Goal: Check status: Check status

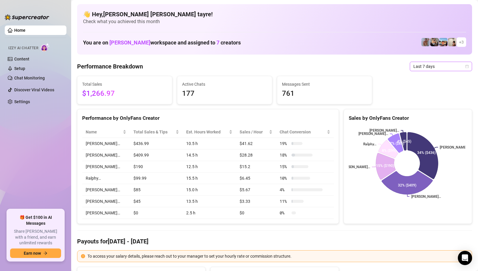
click at [425, 67] on span "Last 7 days" at bounding box center [440, 66] width 55 height 9
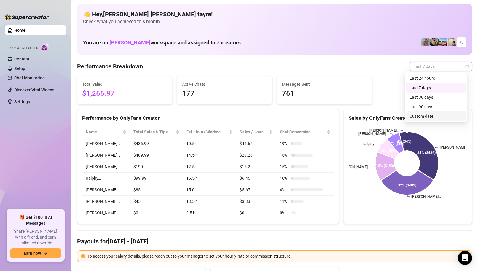
click at [411, 117] on div "Custom date" at bounding box center [436, 116] width 53 height 7
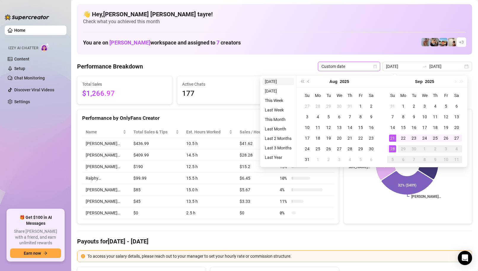
type input "2025-09-27"
type input "[DATE]"
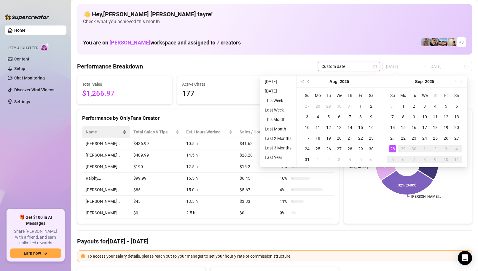
click at [275, 82] on li "[DATE]" at bounding box center [277, 81] width 31 height 7
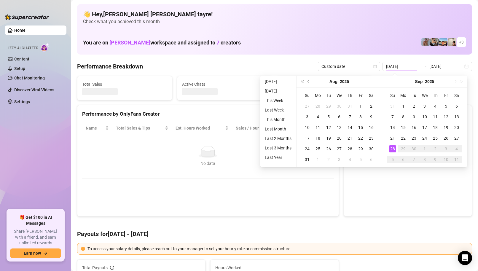
type input "[DATE]"
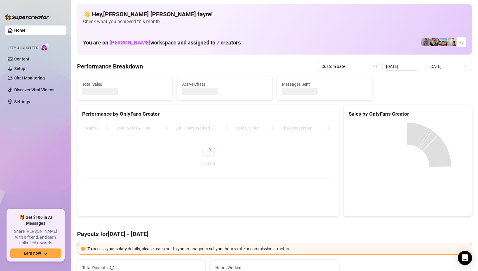
click at [26, 161] on ul "Home Izzy AI Chatter Content Setup Chat Monitoring Discover Viral Videos Settin…" at bounding box center [36, 115] width 62 height 184
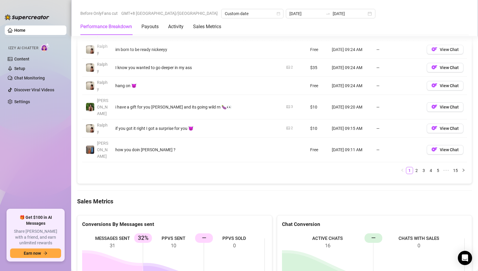
scroll to position [771, 0]
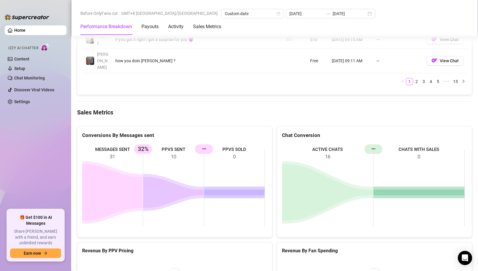
click at [203, 144] on rect at bounding box center [173, 188] width 183 height 89
click at [48, 140] on ul "Home Izzy AI Chatter Content Setup Chat Monitoring Discover Viral Videos Settin…" at bounding box center [36, 115] width 62 height 184
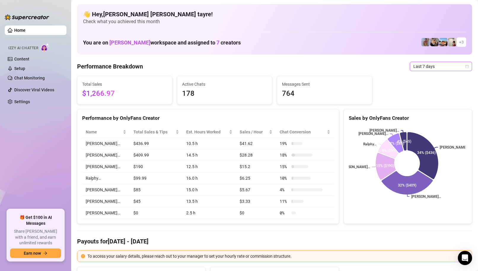
click at [414, 70] on span "Last 7 days" at bounding box center [440, 66] width 55 height 9
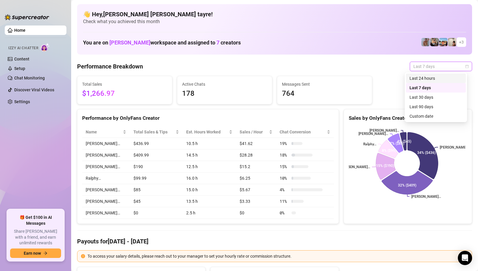
click at [408, 114] on div "Custom date" at bounding box center [436, 116] width 60 height 9
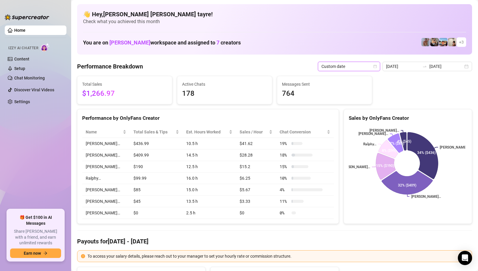
type input "2025-09-27"
type input "[DATE]"
type input "2025-09-27"
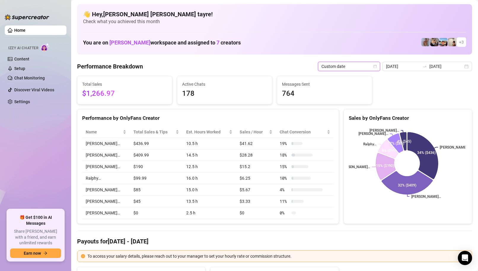
type input "2025-09-27"
type input "[DATE]"
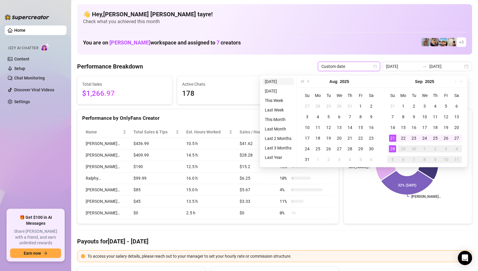
type input "[DATE]"
click at [281, 82] on li "[DATE]" at bounding box center [277, 81] width 31 height 7
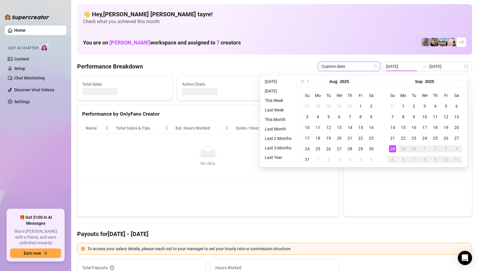
type input "[DATE]"
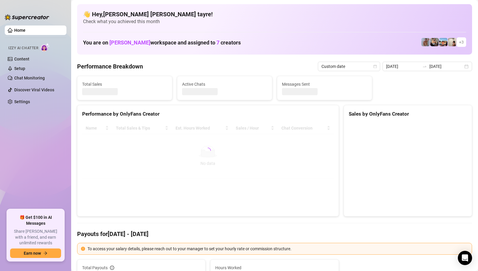
click at [26, 147] on ul "Home Izzy AI Chatter Content Setup Chat Monitoring Discover Viral Videos Settin…" at bounding box center [36, 115] width 62 height 184
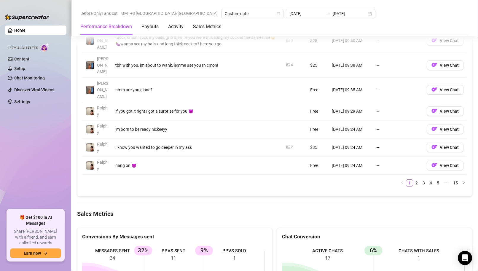
scroll to position [771, 0]
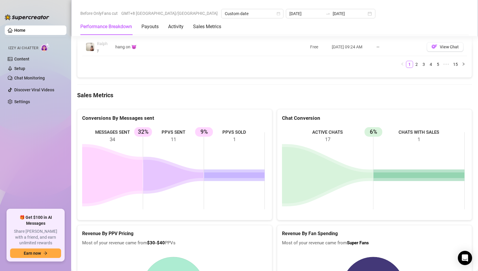
drag, startPoint x: 224, startPoint y: 165, endPoint x: 144, endPoint y: 120, distance: 91.5
click at [153, 126] on rect at bounding box center [173, 170] width 183 height 89
drag, startPoint x: 31, startPoint y: 171, endPoint x: 0, endPoint y: 136, distance: 46.5
click at [31, 171] on ul "Home Izzy AI Chatter Content Setup Chat Monitoring Discover Viral Videos Settin…" at bounding box center [36, 115] width 62 height 184
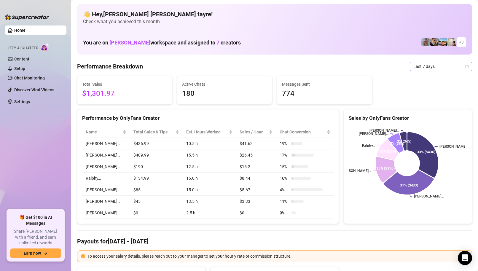
click at [435, 66] on span "Last 7 days" at bounding box center [440, 66] width 55 height 9
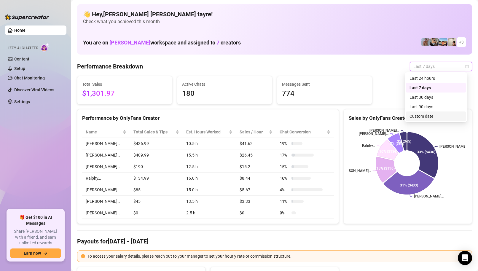
click at [414, 115] on div "Custom date" at bounding box center [436, 116] width 53 height 7
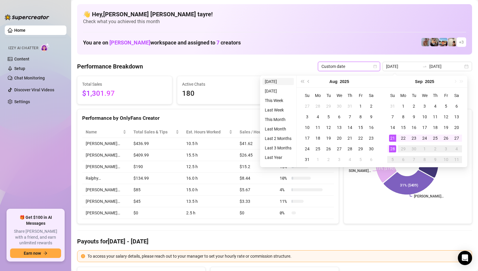
type input "[DATE]"
click at [275, 78] on li "[DATE]" at bounding box center [277, 81] width 31 height 7
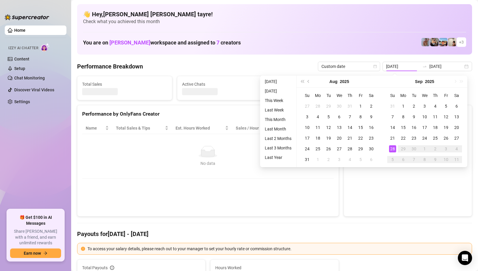
type input "[DATE]"
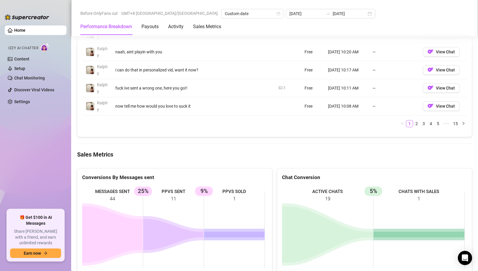
scroll to position [830, 0]
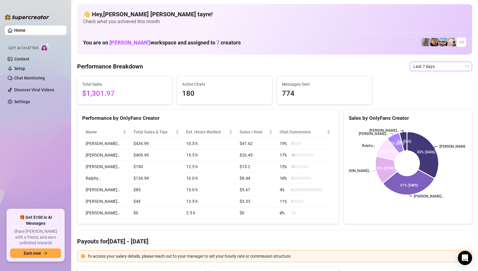
click at [421, 68] on span "Last 7 days" at bounding box center [440, 66] width 55 height 9
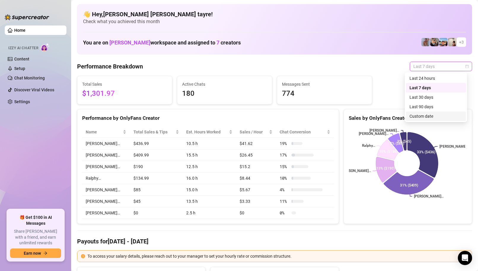
click at [415, 120] on div "Custom date" at bounding box center [436, 116] width 60 height 9
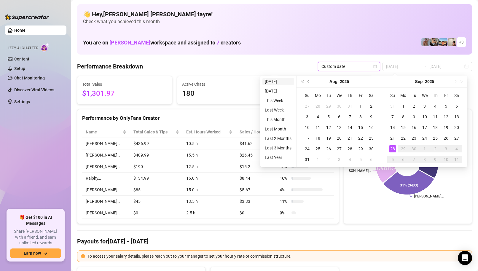
type input "[DATE]"
click at [270, 79] on li "[DATE]" at bounding box center [277, 81] width 31 height 7
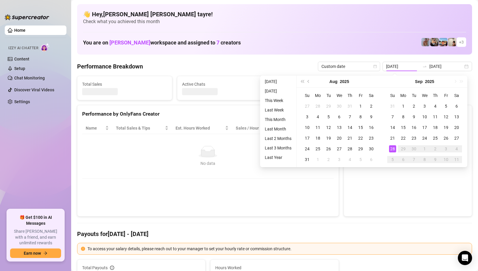
type input "[DATE]"
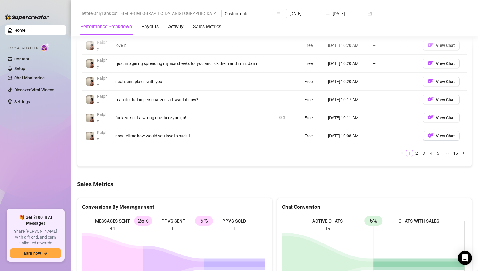
scroll to position [801, 0]
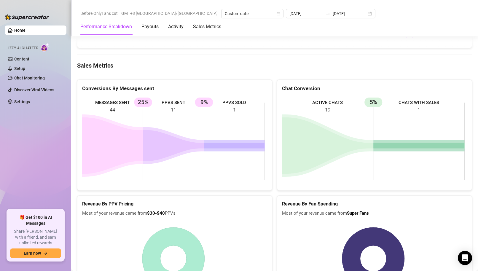
click at [79, 149] on div "MESSAGES SENT 44 PPVS SENT 11 25% PPVS SOLD 1 9%" at bounding box center [174, 141] width 195 height 98
